Goal: Information Seeking & Learning: Learn about a topic

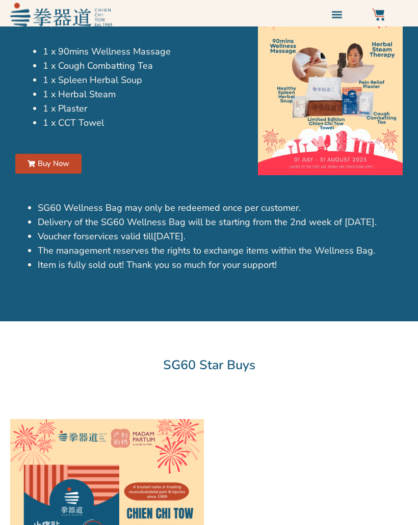
scroll to position [598, 0]
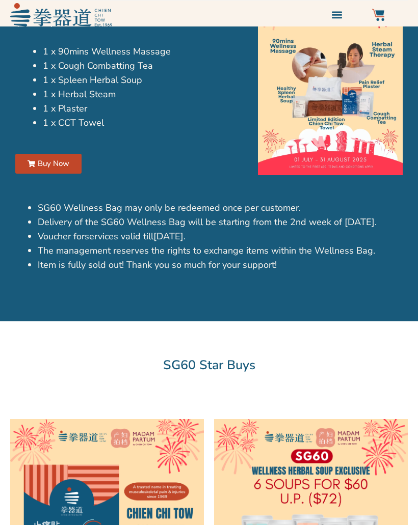
click at [353, 133] on img at bounding box center [330, 82] width 145 height 188
click at [342, 83] on img at bounding box center [330, 82] width 145 height 188
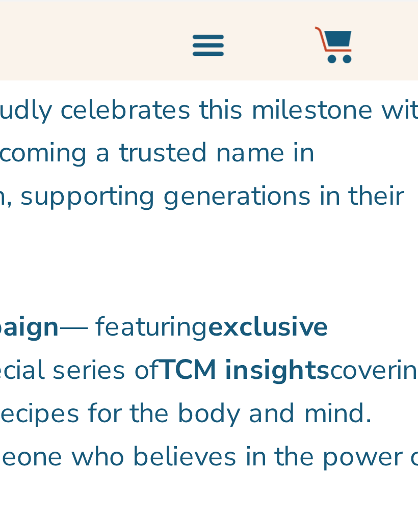
scroll to position [285, 0]
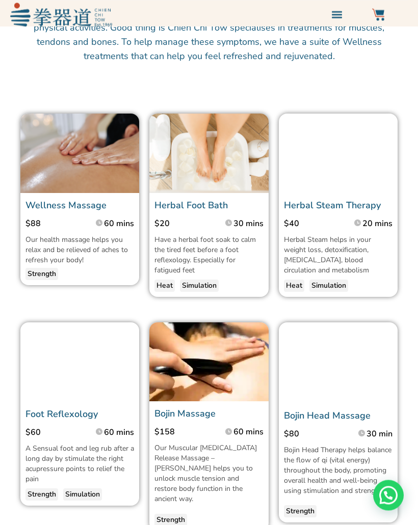
scroll to position [783, 0]
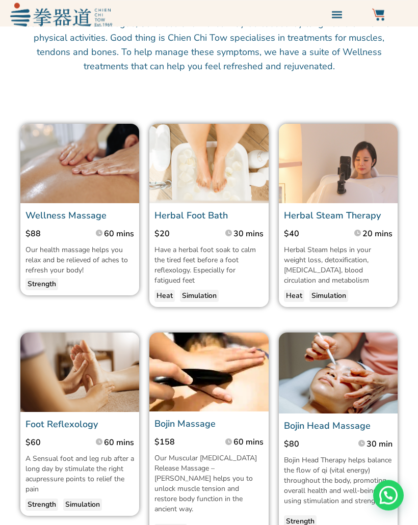
click at [353, 165] on img at bounding box center [338, 163] width 119 height 79
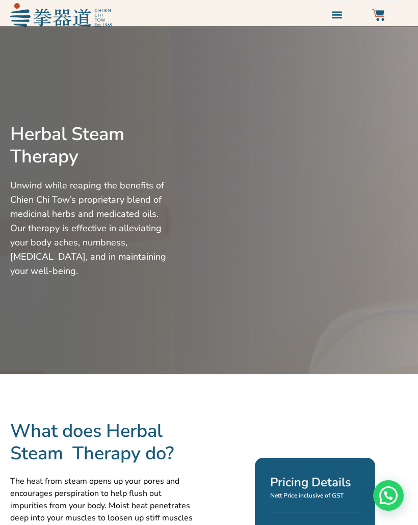
click at [329, 212] on div at bounding box center [292, 201] width 241 height 338
click at [354, 201] on div at bounding box center [292, 201] width 241 height 338
click at [352, 203] on div at bounding box center [292, 201] width 241 height 338
click at [350, 208] on div at bounding box center [292, 201] width 241 height 338
click at [349, 207] on div at bounding box center [292, 201] width 241 height 338
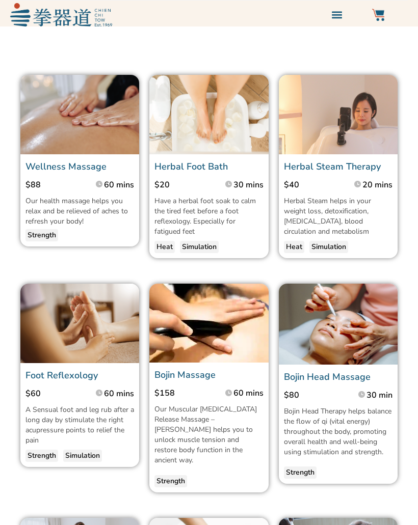
scroll to position [832, 0]
